Goal: Task Accomplishment & Management: Manage account settings

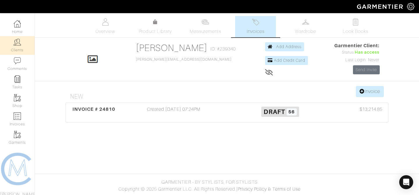
click at [22, 40] on link "Clients" at bounding box center [17, 45] width 35 height 18
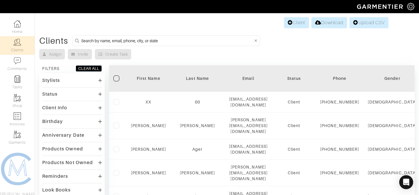
click at [140, 41] on input at bounding box center [167, 40] width 172 height 7
type input "liz"
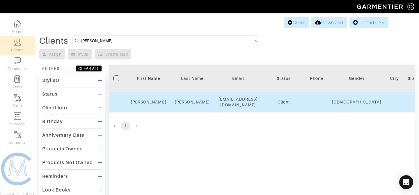
click at [216, 101] on td "[EMAIL_ADDRESS][DOMAIN_NAME]" at bounding box center [238, 102] width 48 height 21
click at [199, 100] on link "Dubeck" at bounding box center [192, 102] width 35 height 5
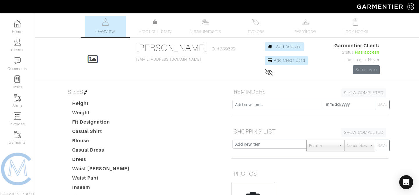
scroll to position [4, 0]
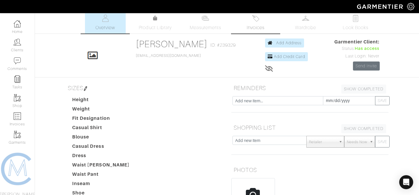
click at [252, 22] on link "Invoices" at bounding box center [255, 22] width 41 height 21
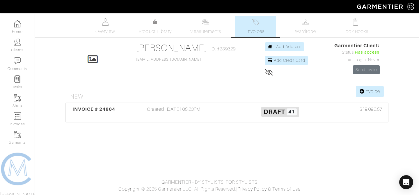
click at [143, 110] on div "Created 10/07/25 05:23PM" at bounding box center [174, 112] width 107 height 13
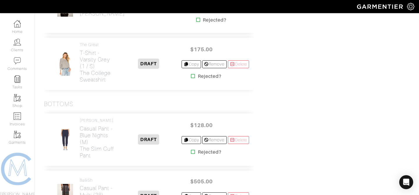
scroll to position [971, 0]
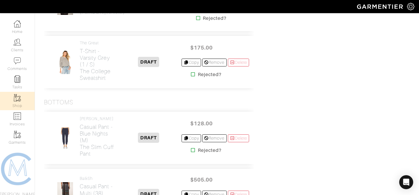
click at [22, 100] on link "Shop" at bounding box center [17, 101] width 35 height 18
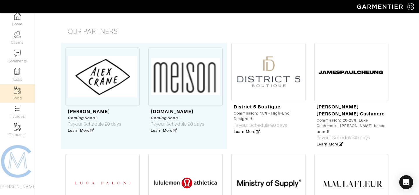
scroll to position [120, 0]
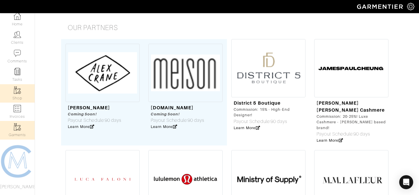
click at [22, 126] on link "Garments" at bounding box center [17, 130] width 35 height 18
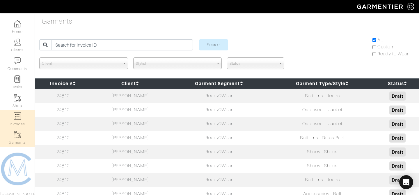
click at [21, 116] on img at bounding box center [17, 115] width 7 height 7
select select
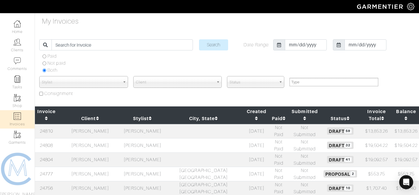
click at [131, 152] on td "[PERSON_NAME]" at bounding box center [142, 159] width 40 height 14
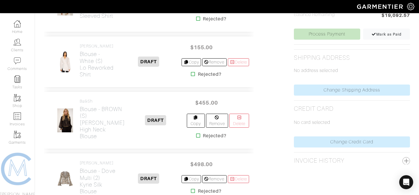
scroll to position [263, 0]
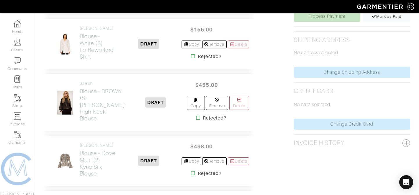
click at [116, 100] on div "ba&sh Blouse - BROWN (S) [PERSON_NAME] high neck blouse" at bounding box center [89, 102] width 81 height 43
click at [113, 105] on div "ba&sh Blouse - BROWN (S) [PERSON_NAME] high neck blouse" at bounding box center [89, 102] width 81 height 43
click at [101, 107] on h2 "Blouse - BROWN (S) [PERSON_NAME] high neck blouse" at bounding box center [102, 104] width 45 height 33
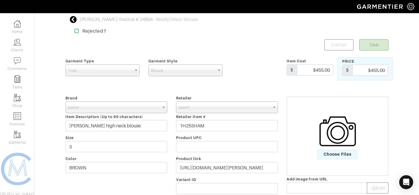
click at [76, 20] on icon at bounding box center [73, 19] width 7 height 7
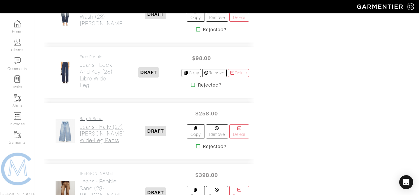
scroll to position [1276, 0]
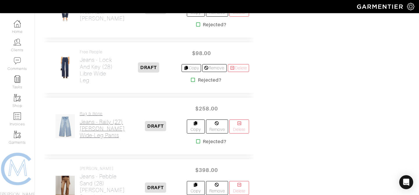
click at [99, 119] on h2 "Jeans - Raily (27) Miramar Sofie Wide-Leg Pants" at bounding box center [102, 129] width 45 height 20
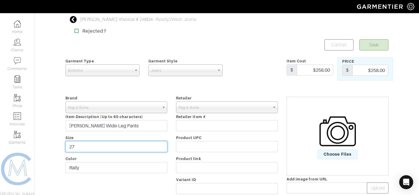
click at [82, 143] on input "27" at bounding box center [117, 146] width 102 height 11
type input "28"
click at [376, 45] on button "Save" at bounding box center [374, 44] width 29 height 11
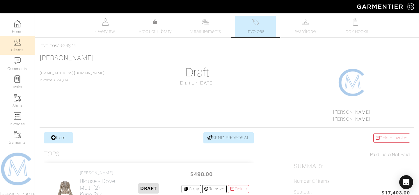
click at [23, 49] on link "Clients" at bounding box center [17, 45] width 35 height 18
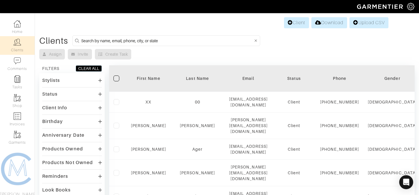
click at [127, 37] on input at bounding box center [167, 40] width 172 height 7
type input "matt"
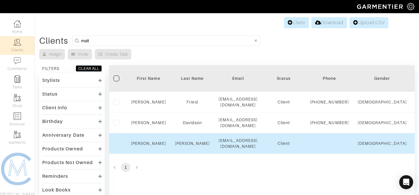
click at [238, 149] on div "[EMAIL_ADDRESS][DOMAIN_NAME]" at bounding box center [238, 143] width 39 height 12
click at [220, 149] on div "[EMAIL_ADDRESS][DOMAIN_NAME]" at bounding box center [238, 143] width 39 height 12
click at [151, 146] on link "Matt" at bounding box center [148, 143] width 35 height 5
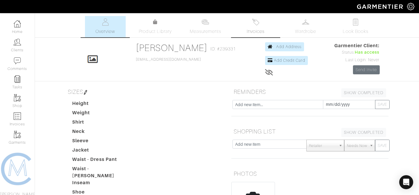
click at [258, 26] on link "Invoices" at bounding box center [255, 26] width 41 height 21
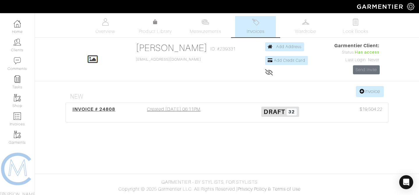
click at [222, 112] on div "Created 10/07/25 06:11PM" at bounding box center [174, 112] width 107 height 13
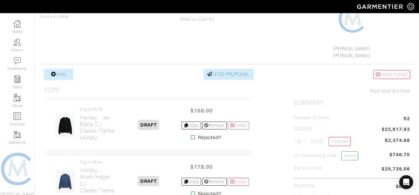
scroll to position [77, 0]
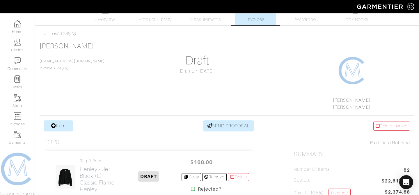
scroll to position [0, 0]
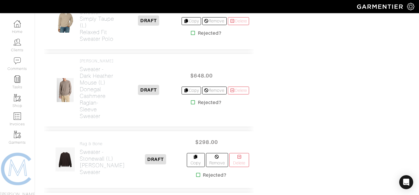
scroll to position [639, 0]
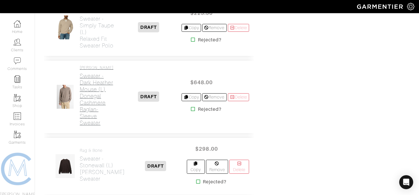
click at [91, 115] on h2 "Sweater - Dark Heather Mouse (L) Donegal Cashmere Raglan-Sleeve Sweater" at bounding box center [98, 100] width 36 height 54
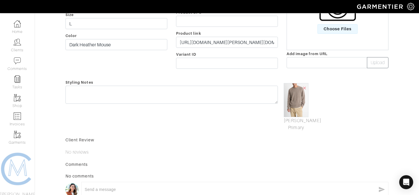
scroll to position [144, 0]
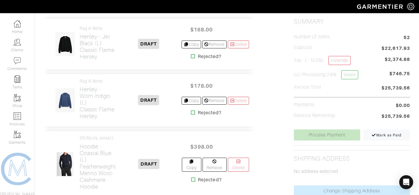
scroll to position [639, 0]
